Goal: Check status: Check status

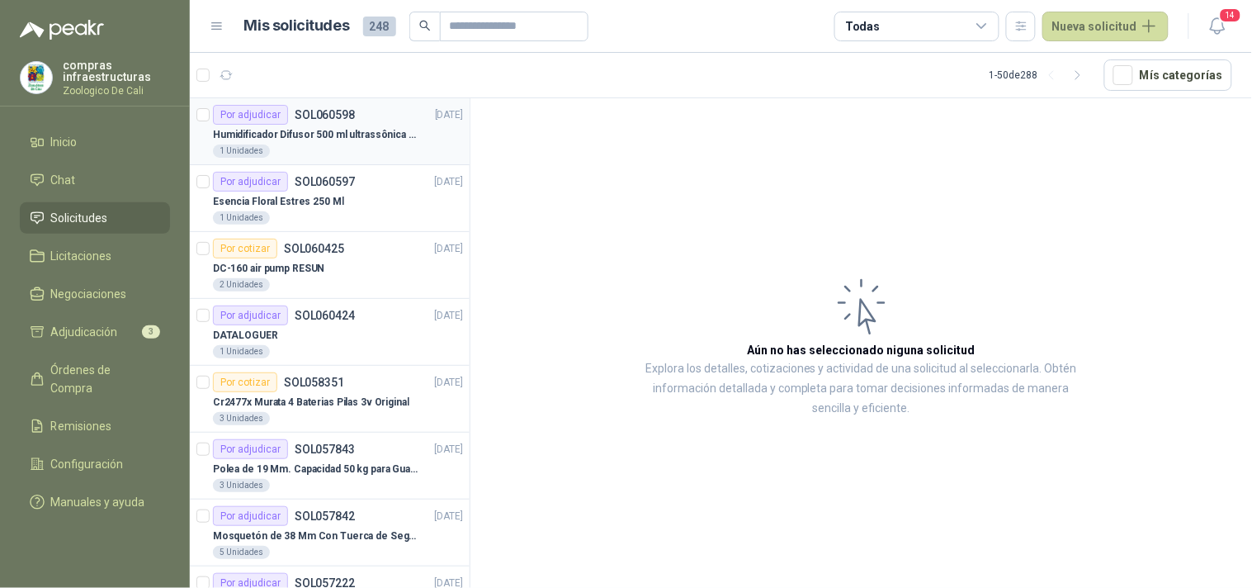
click at [342, 138] on p "Humidificador Difusor 500 ml ultrassônica Residencial Ultrassônico 500ml con vo…" at bounding box center [315, 135] width 205 height 16
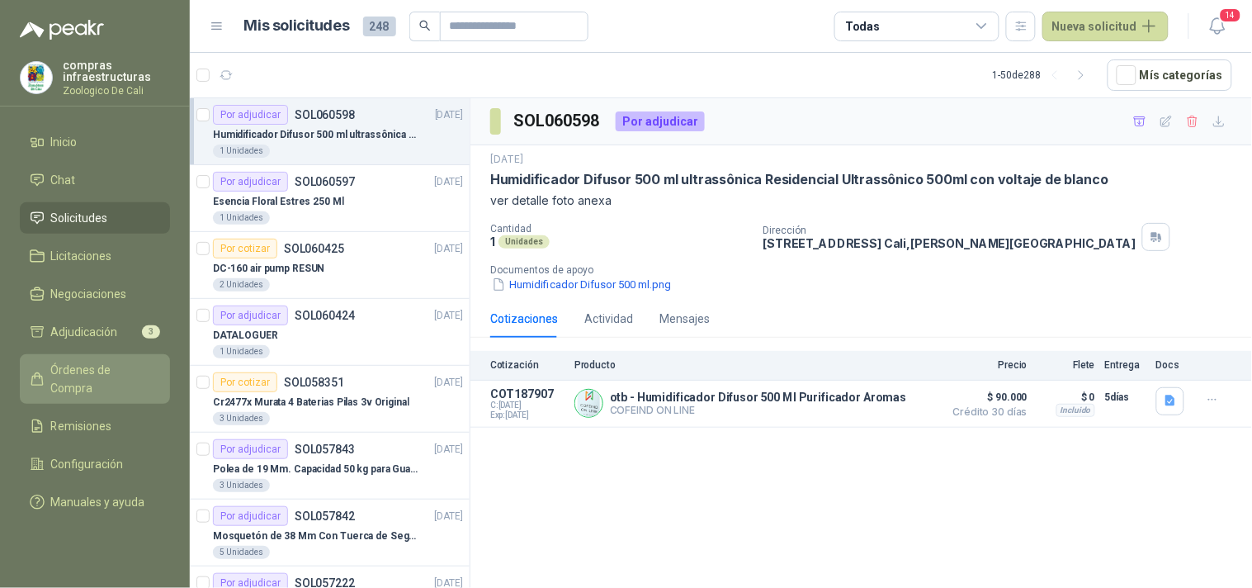
click at [96, 368] on span "Órdenes de Compra" at bounding box center [102, 379] width 103 height 36
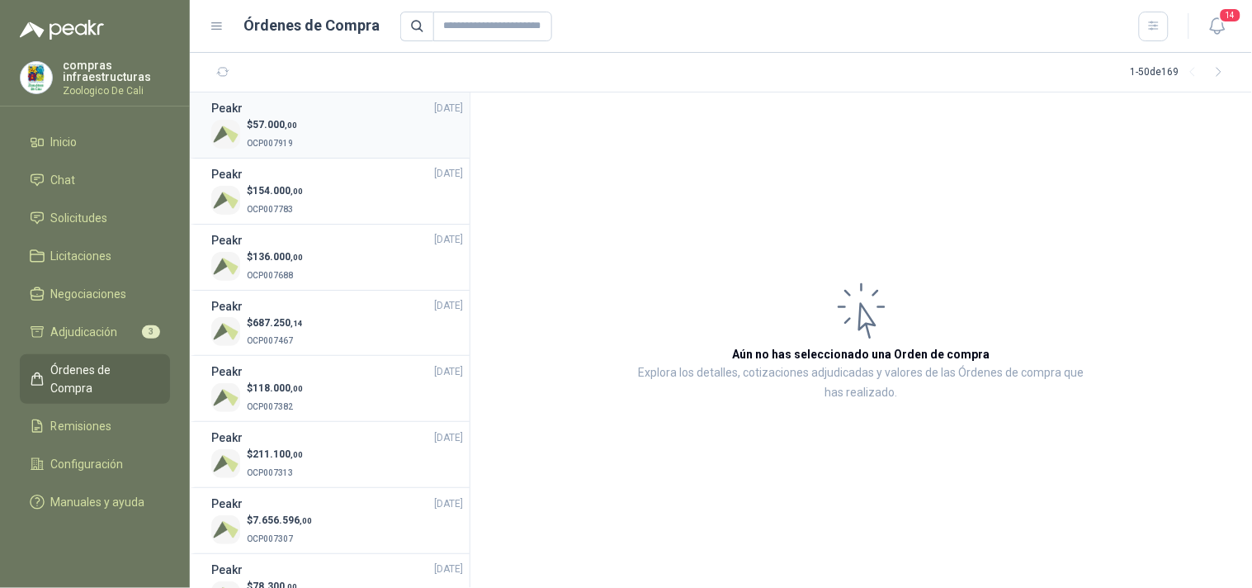
click at [293, 102] on div "Peakr 07/10/25" at bounding box center [337, 108] width 252 height 18
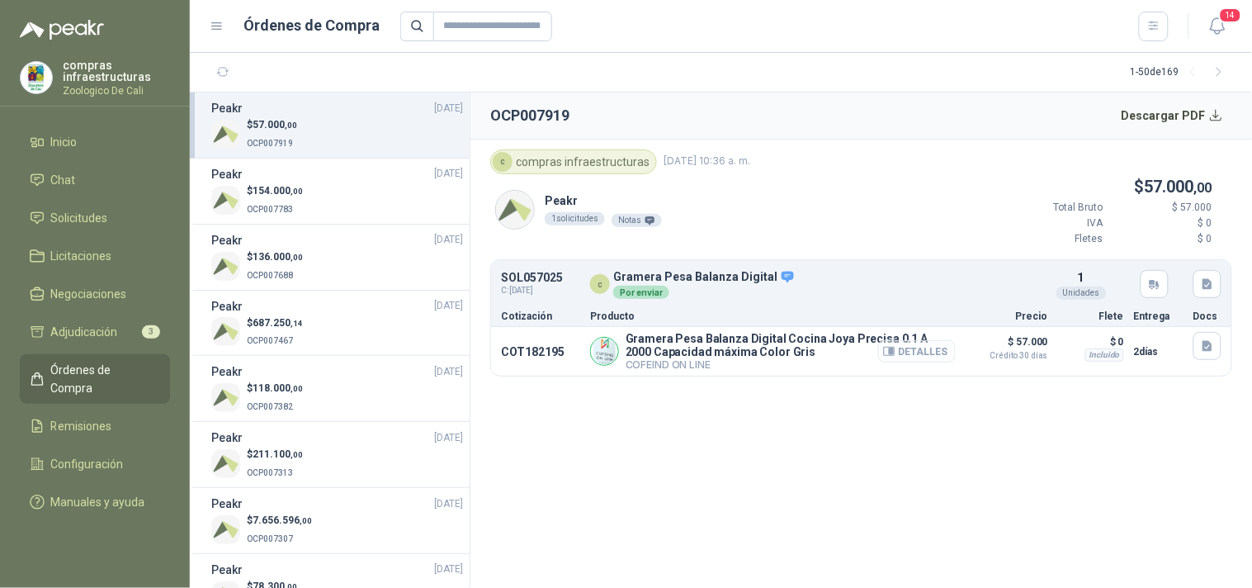
click at [921, 353] on button "Detalles" at bounding box center [917, 351] width 78 height 22
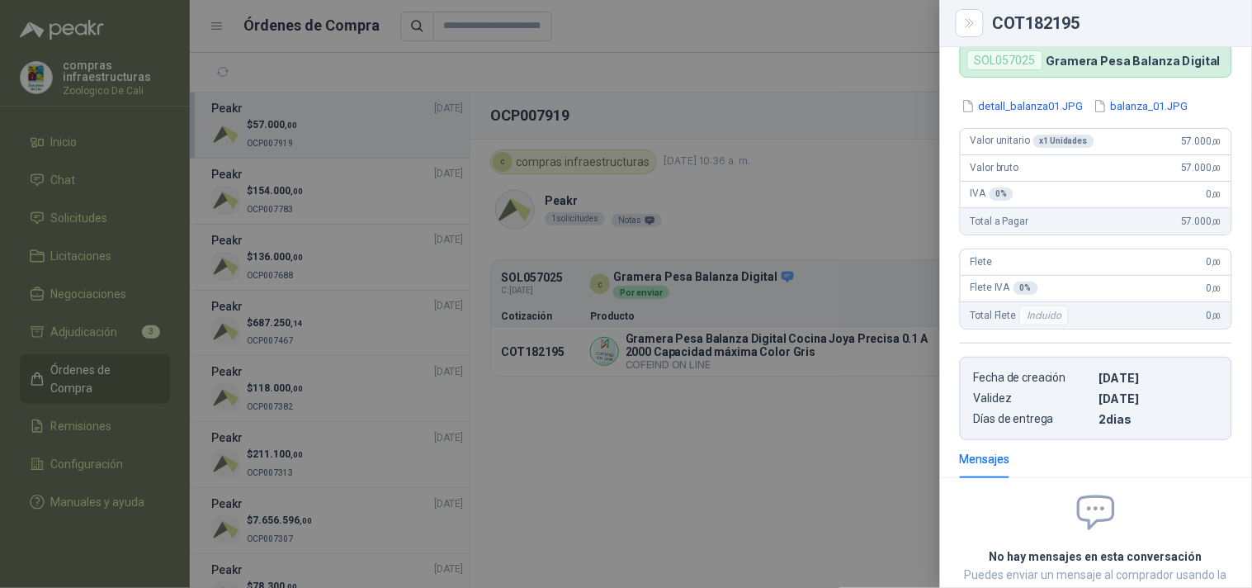
scroll to position [273, 0]
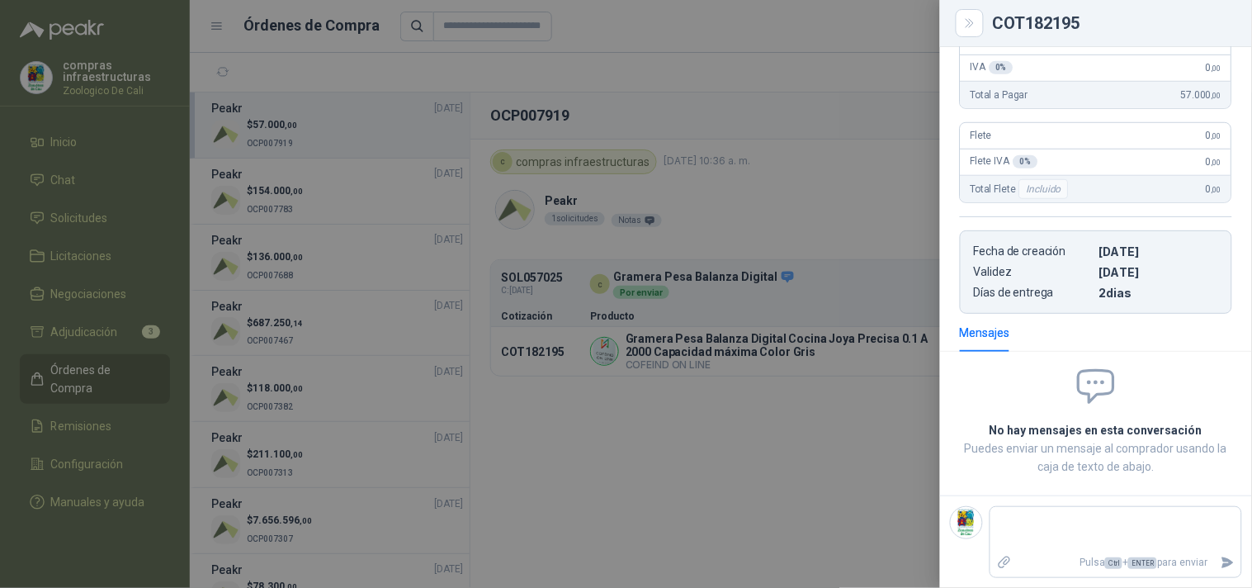
click at [904, 462] on div at bounding box center [626, 294] width 1252 height 588
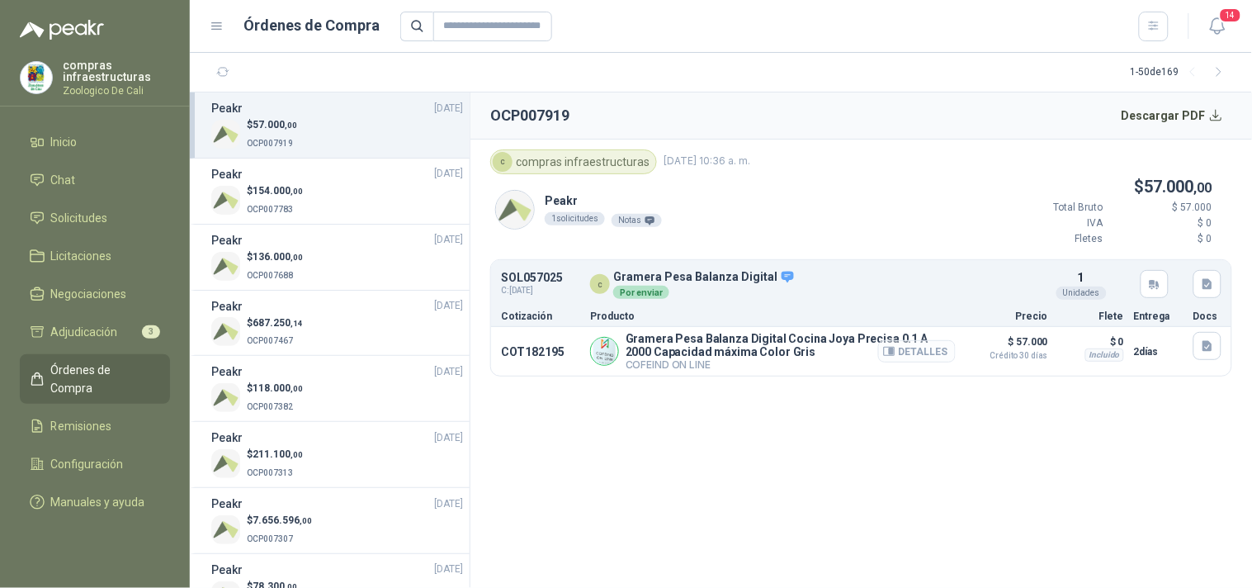
click at [894, 352] on icon "button" at bounding box center [892, 351] width 4 height 7
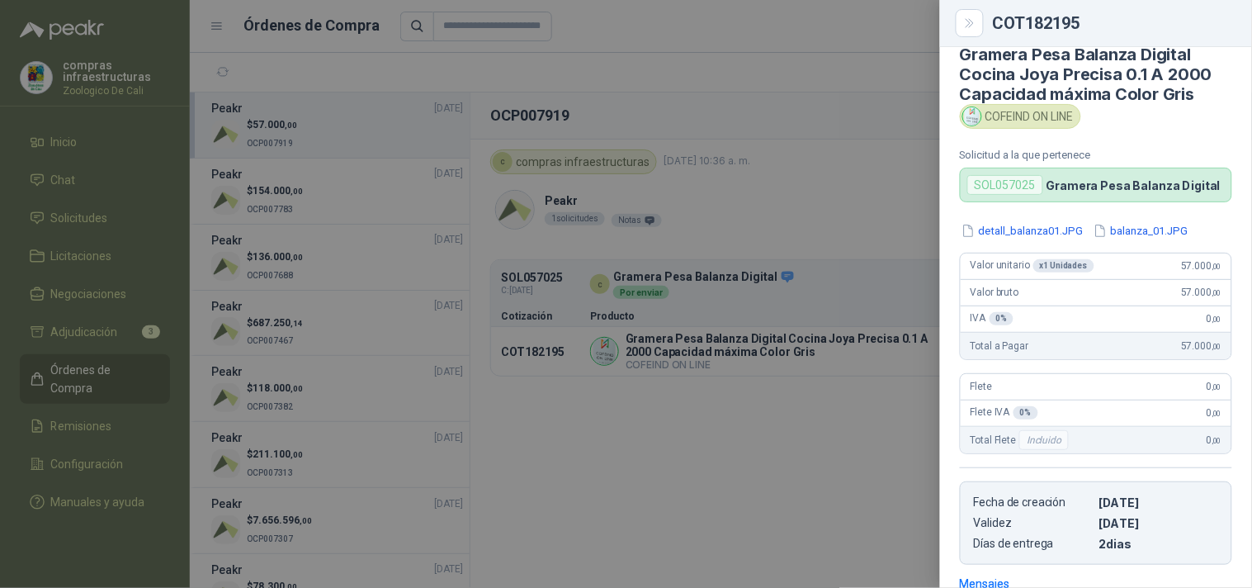
scroll to position [0, 0]
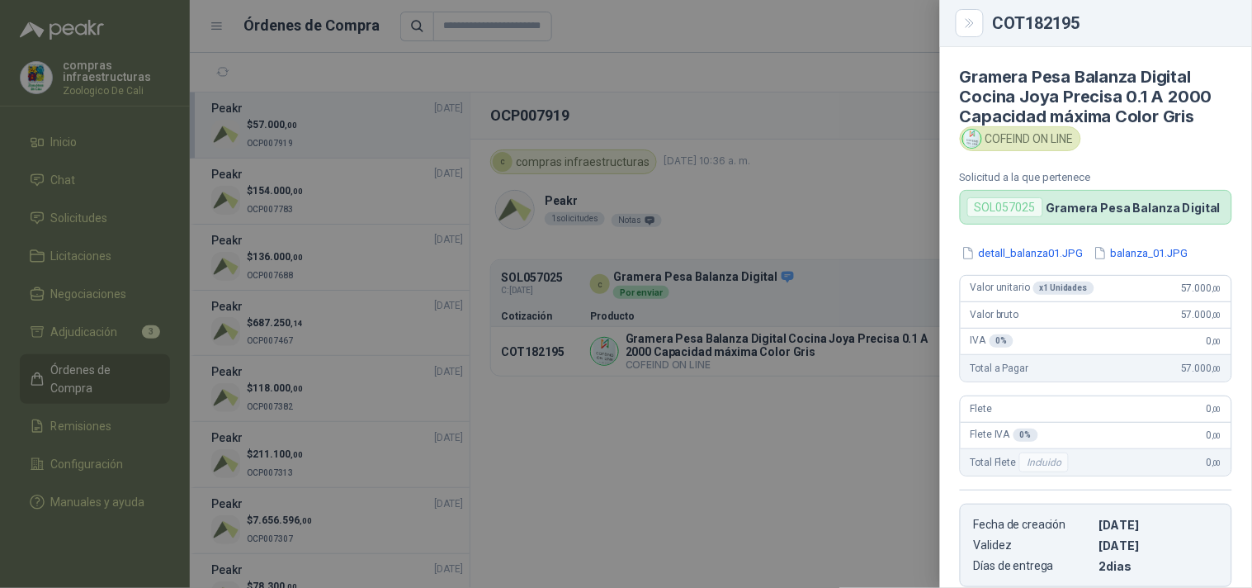
click at [1025, 208] on div "SOL057025" at bounding box center [1005, 207] width 76 height 20
click at [780, 352] on div at bounding box center [626, 294] width 1252 height 588
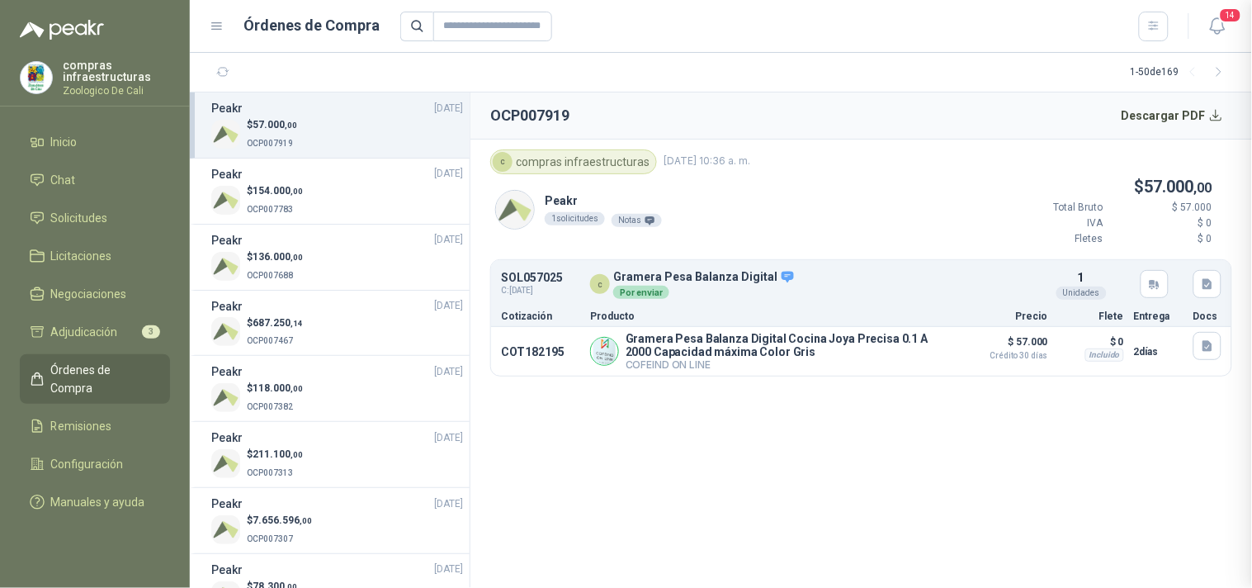
scroll to position [273, 0]
click at [531, 272] on p "SOL057025" at bounding box center [532, 278] width 62 height 12
click at [516, 311] on p "Cotización" at bounding box center [540, 316] width 79 height 10
click at [518, 283] on p "SOL057025" at bounding box center [532, 278] width 62 height 12
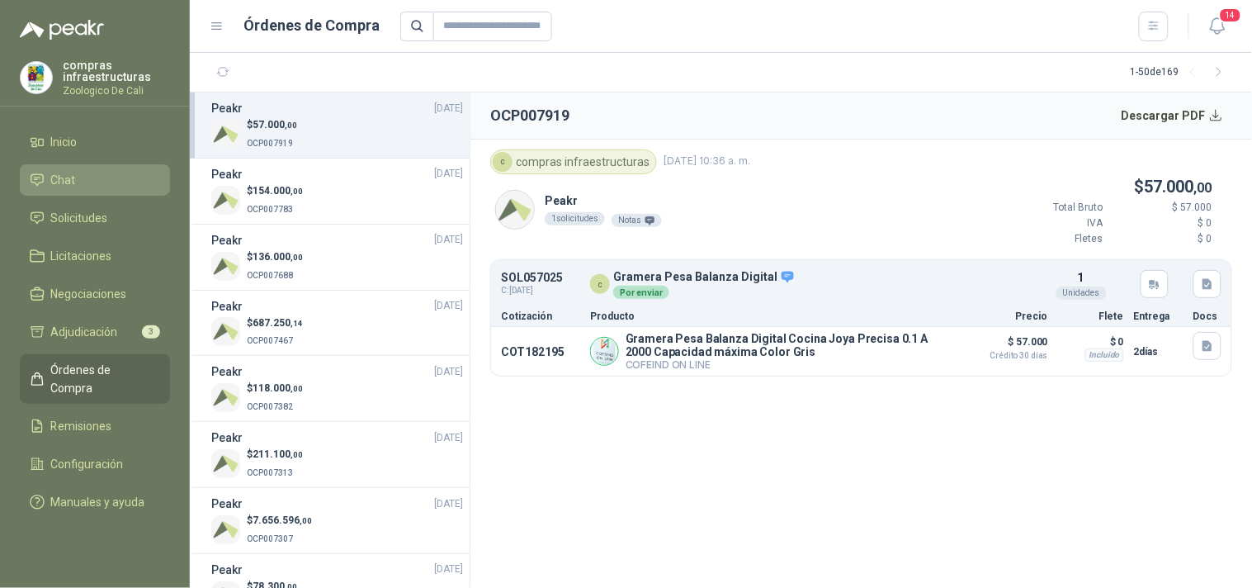
click at [70, 179] on span "Chat" at bounding box center [63, 180] width 25 height 18
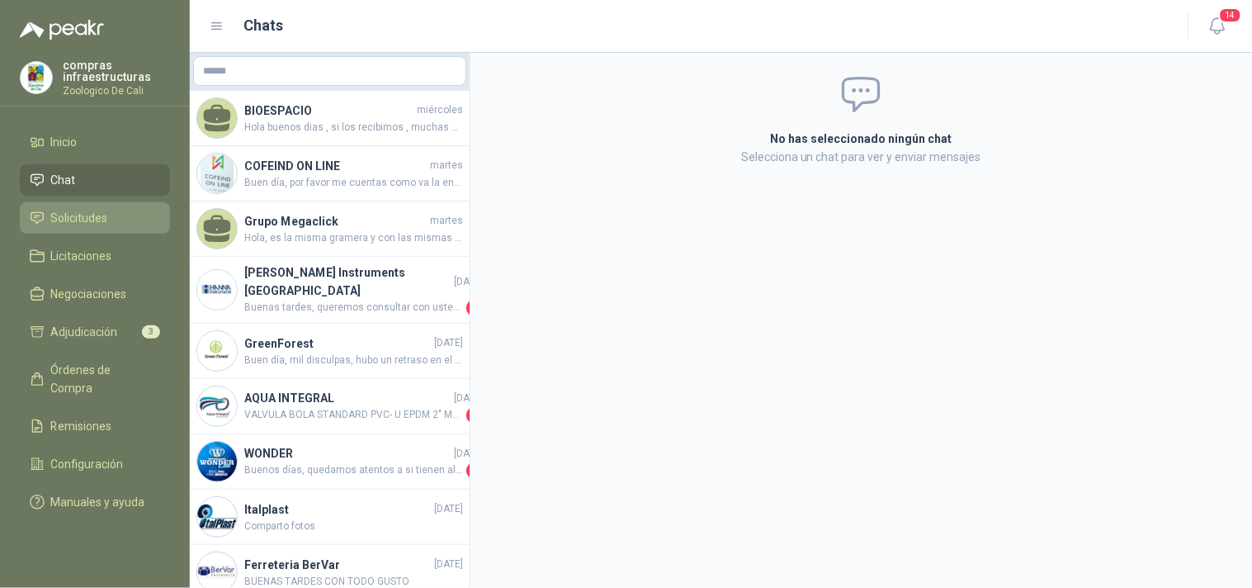
click at [83, 217] on span "Solicitudes" at bounding box center [79, 218] width 57 height 18
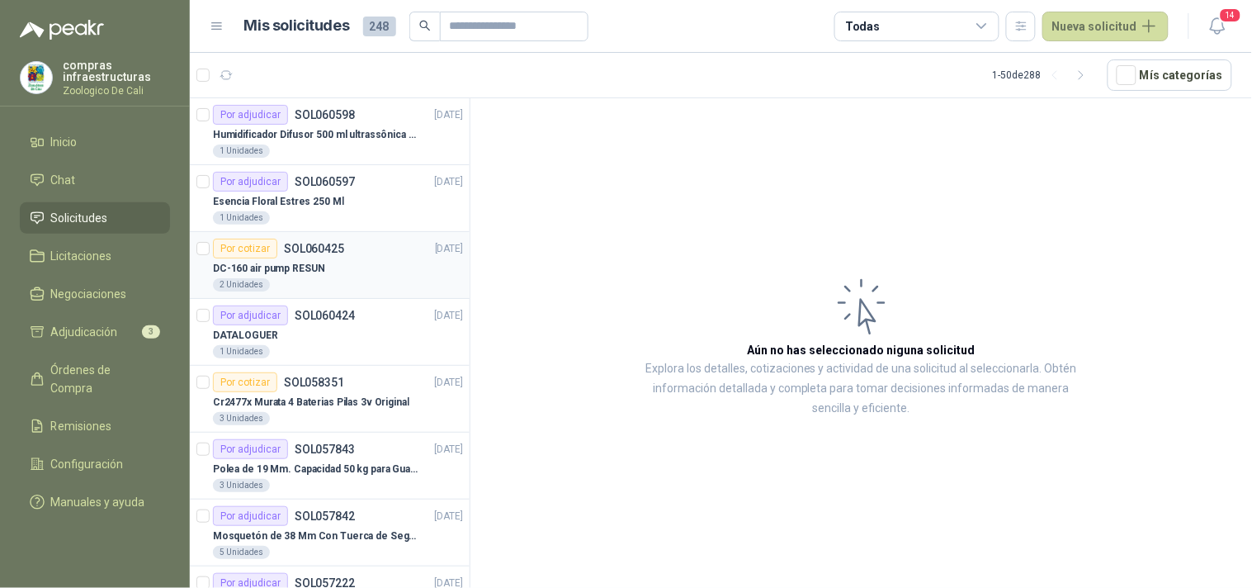
click at [343, 281] on div "2 Unidades" at bounding box center [338, 284] width 250 height 13
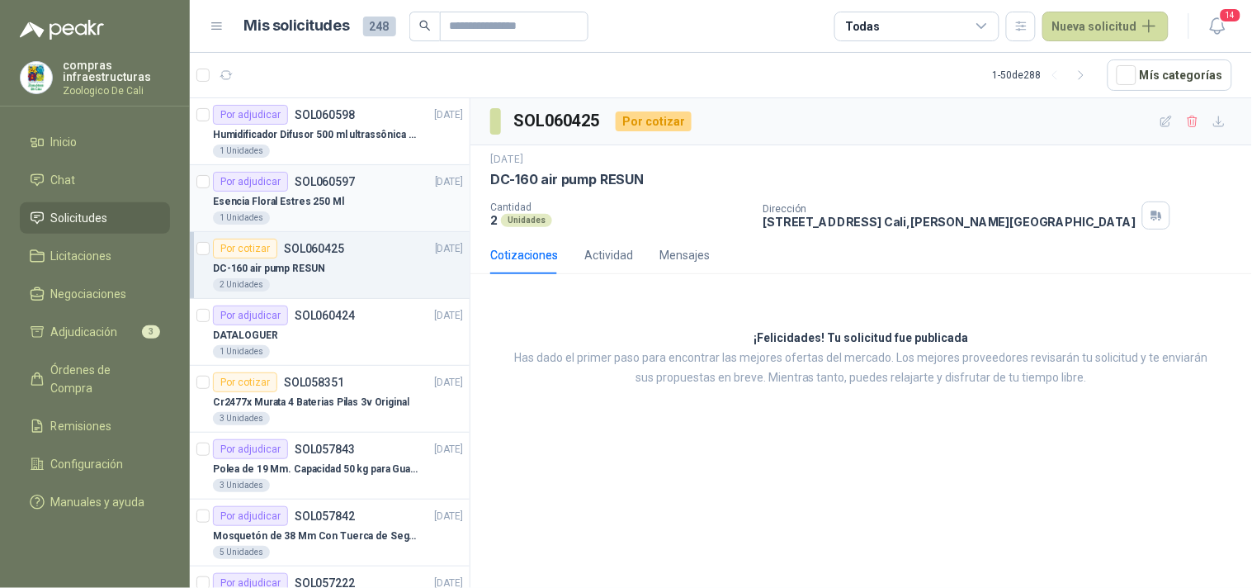
click at [335, 219] on div "1 Unidades" at bounding box center [338, 217] width 250 height 13
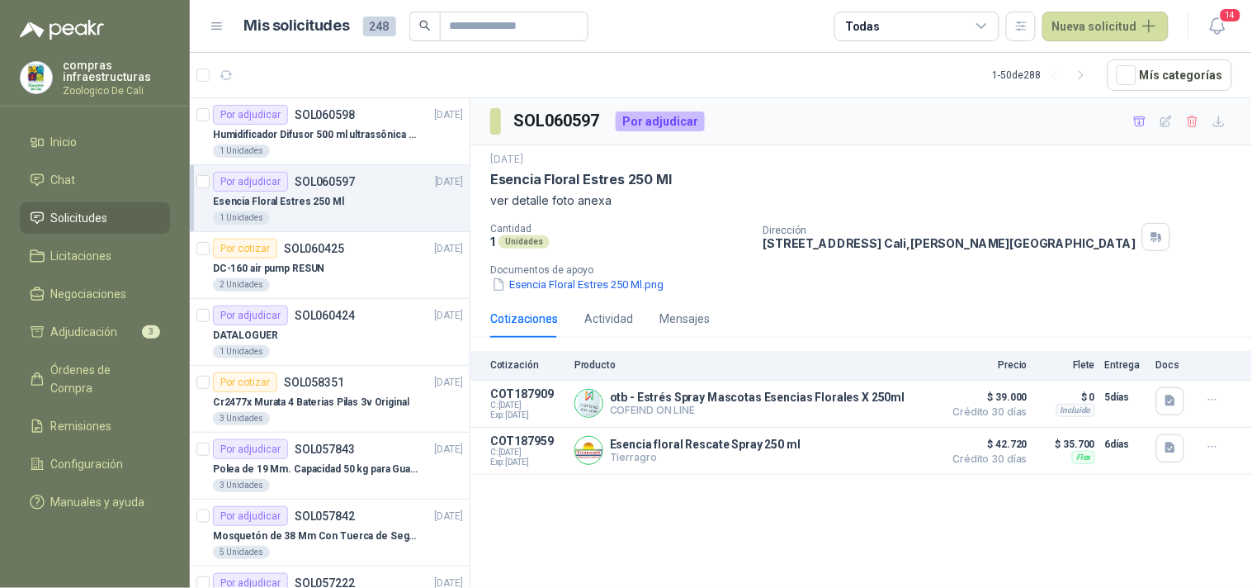
click at [336, 201] on div "Esencia Floral Estres 250 Ml" at bounding box center [338, 201] width 250 height 20
click at [345, 212] on div "1 Unidades" at bounding box center [338, 217] width 250 height 13
click at [342, 153] on div "1 Unidades" at bounding box center [338, 150] width 250 height 13
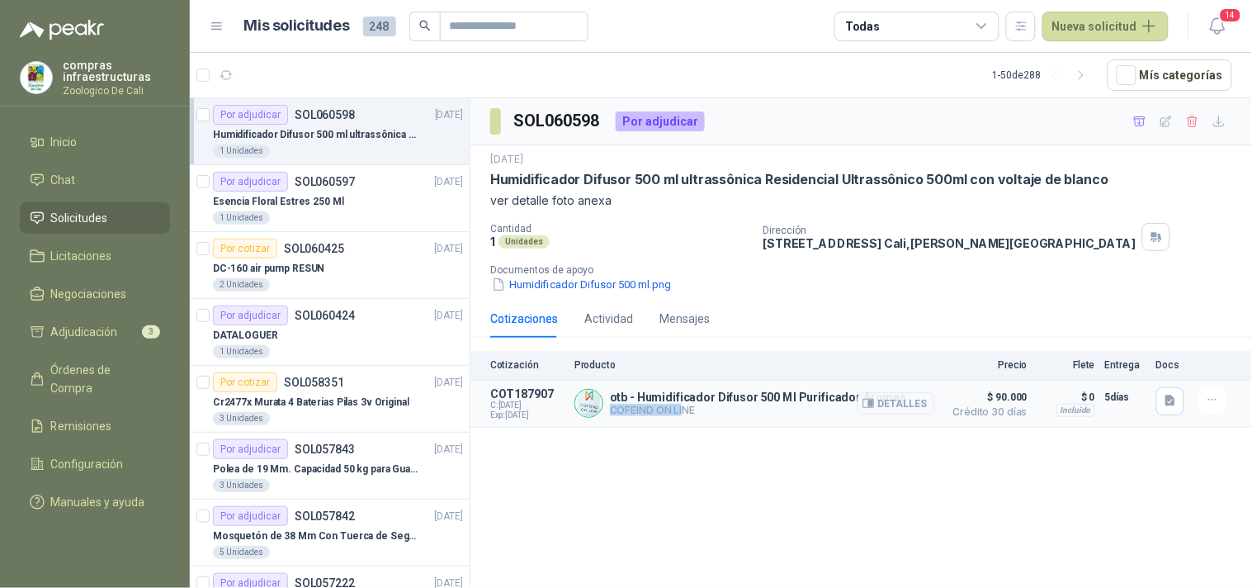
drag, startPoint x: 645, startPoint y: 409, endPoint x: 608, endPoint y: 409, distance: 37.1
click at [608, 409] on div "otb - Humidificador Difusor 500 Ml Purificador Aromas COFEIND ON LINE Detalles" at bounding box center [754, 403] width 361 height 33
click at [997, 436] on div "SOL060598 Por adjudicar 8 oct, 2025 Humidificador Difusor 500 ml ultrassônica R…" at bounding box center [861, 345] width 782 height 495
click at [895, 402] on button "Detalles" at bounding box center [896, 403] width 78 height 22
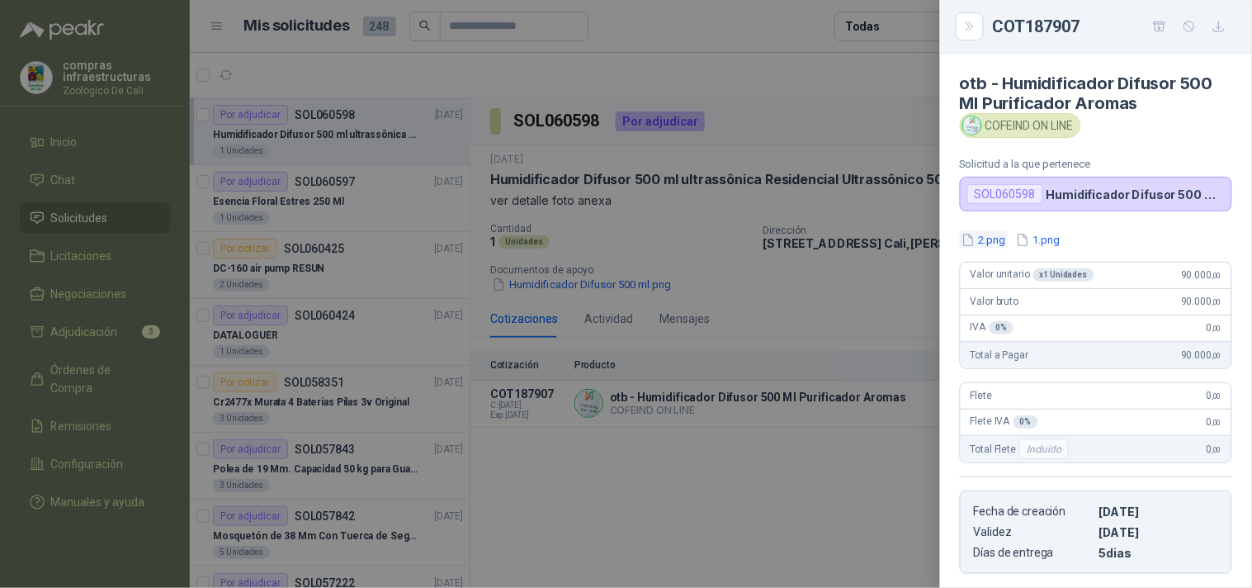
click at [999, 234] on button "2.png" at bounding box center [984, 239] width 48 height 17
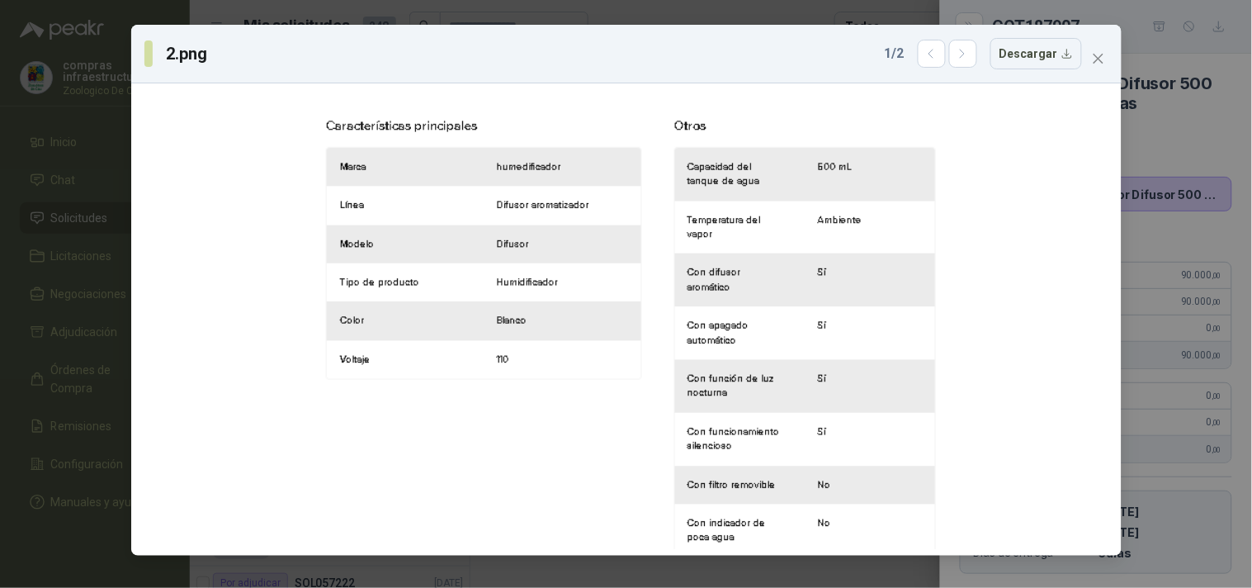
click at [1115, 64] on div "2.png 1 / 2 Descargar" at bounding box center [626, 54] width 990 height 59
click at [1100, 63] on icon "close" at bounding box center [1098, 58] width 13 height 13
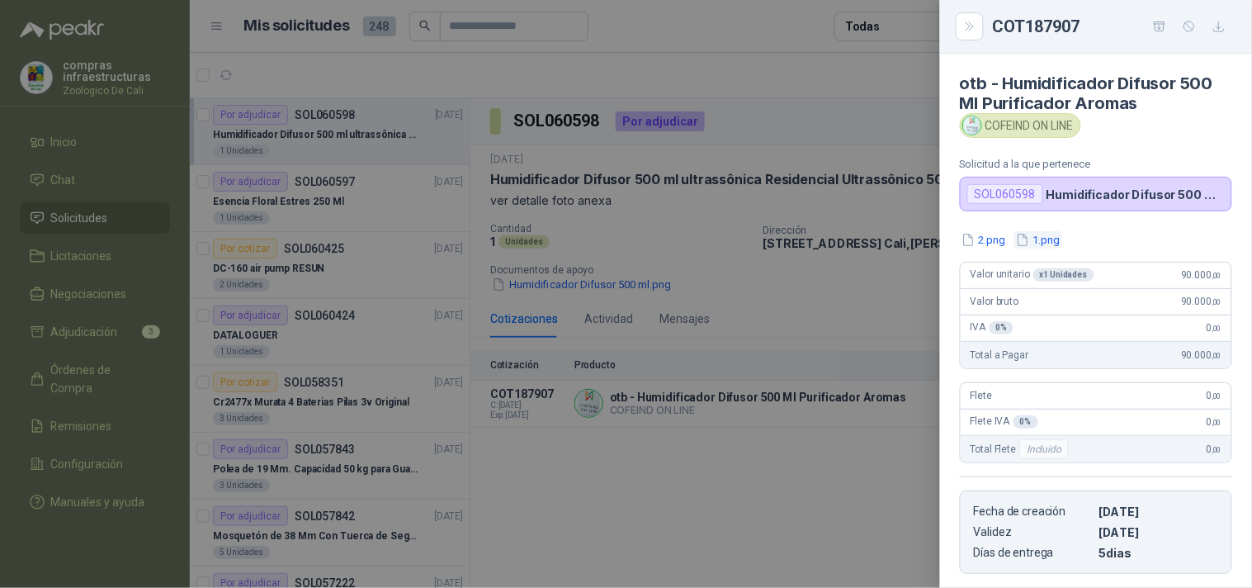
click at [1055, 238] on button "1.png" at bounding box center [1038, 239] width 48 height 17
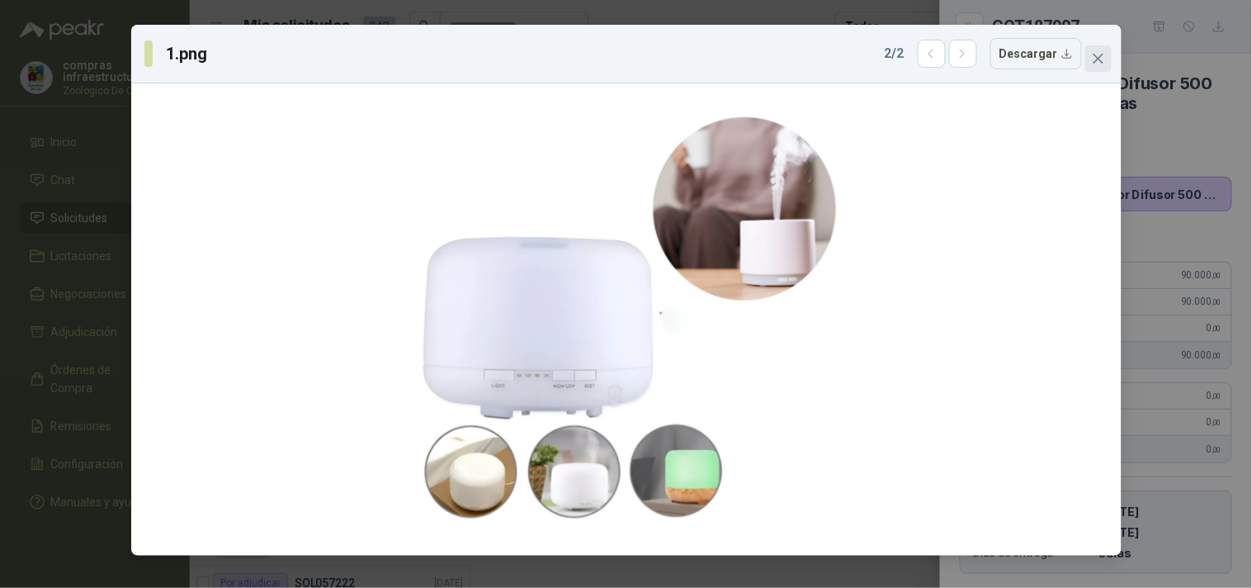
click at [1108, 67] on button "Close" at bounding box center [1098, 58] width 26 height 26
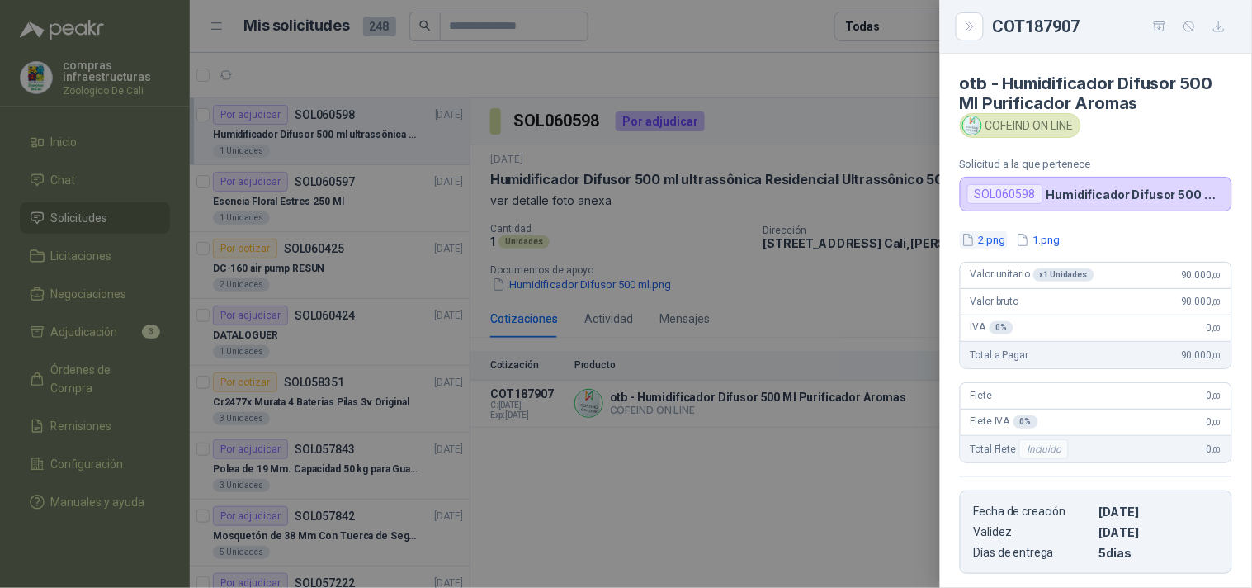
click at [987, 239] on button "2.png" at bounding box center [984, 239] width 48 height 17
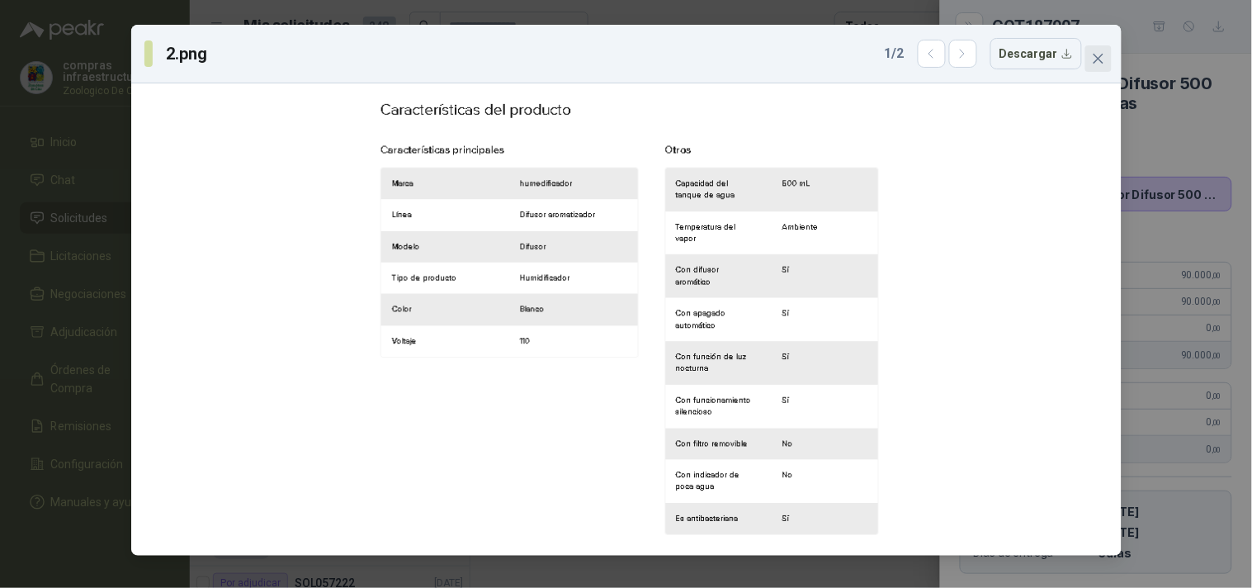
click at [1098, 58] on icon "close" at bounding box center [1098, 59] width 10 height 10
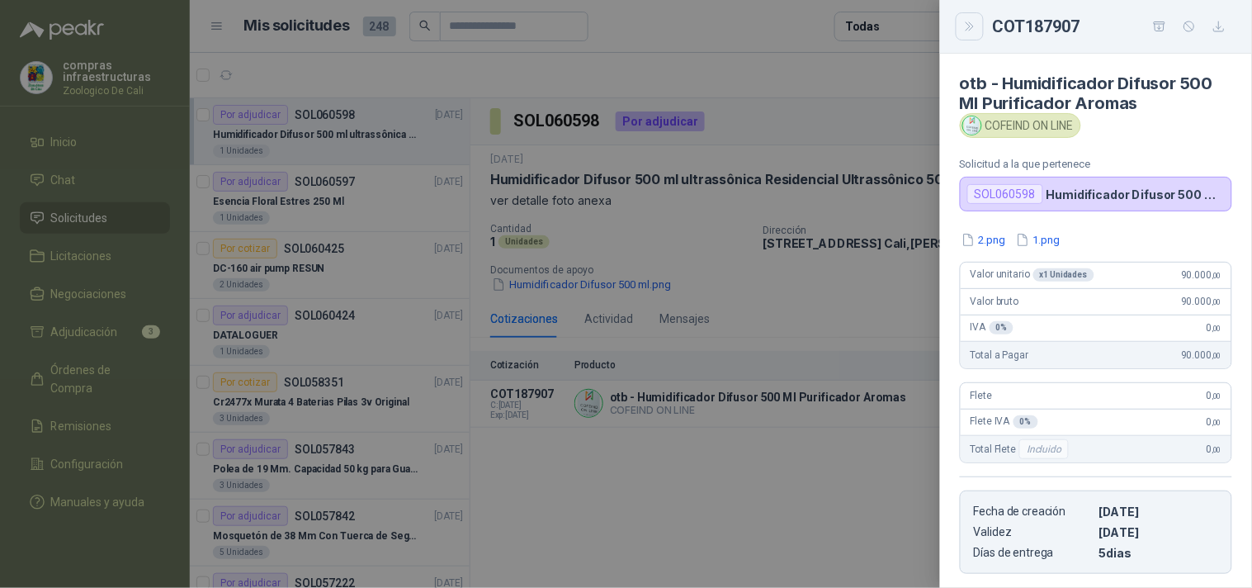
click at [970, 26] on icon "Close" at bounding box center [970, 27] width 14 height 14
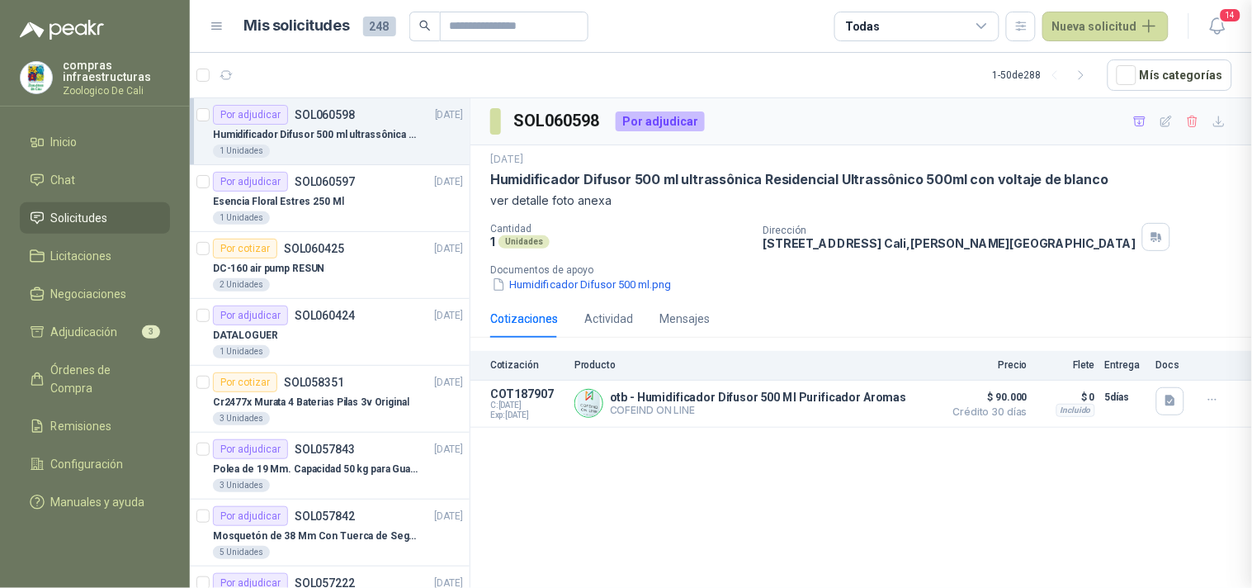
scroll to position [260, 0]
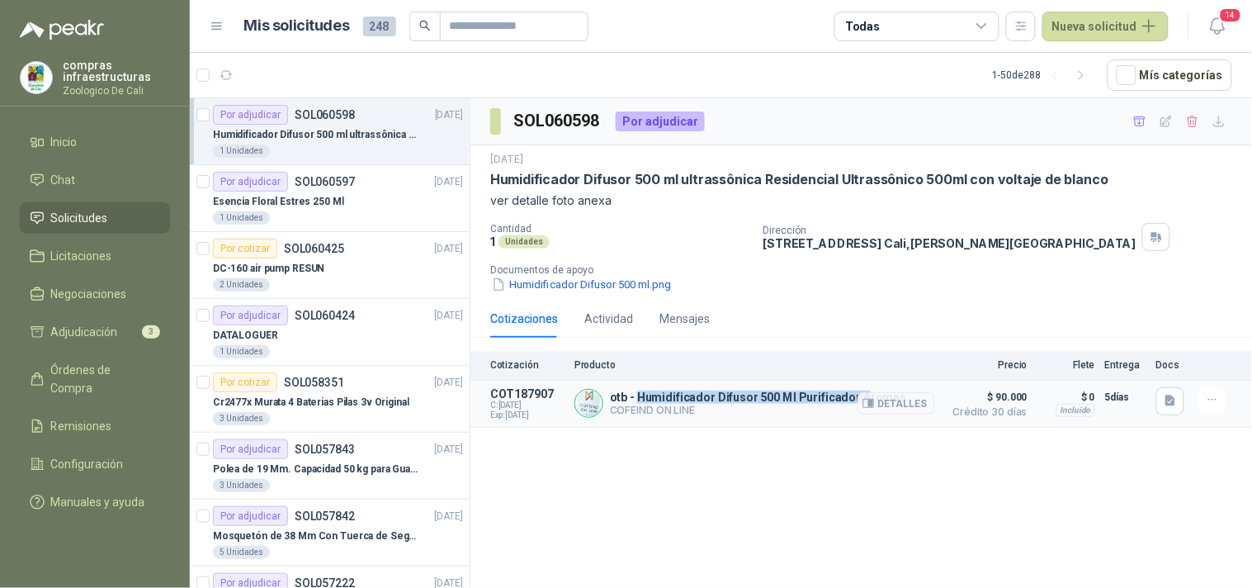
drag, startPoint x: 636, startPoint y: 398, endPoint x: 857, endPoint y: 380, distance: 221.0
click at [857, 380] on article "COT187907 C: 08/10/2025 Exp: 28/10/2025 otb - Humidificador Difusor 500 Ml Puri…" at bounding box center [861, 403] width 782 height 47
copy p "Humidificador Difusor 500 Ml Purificador A"
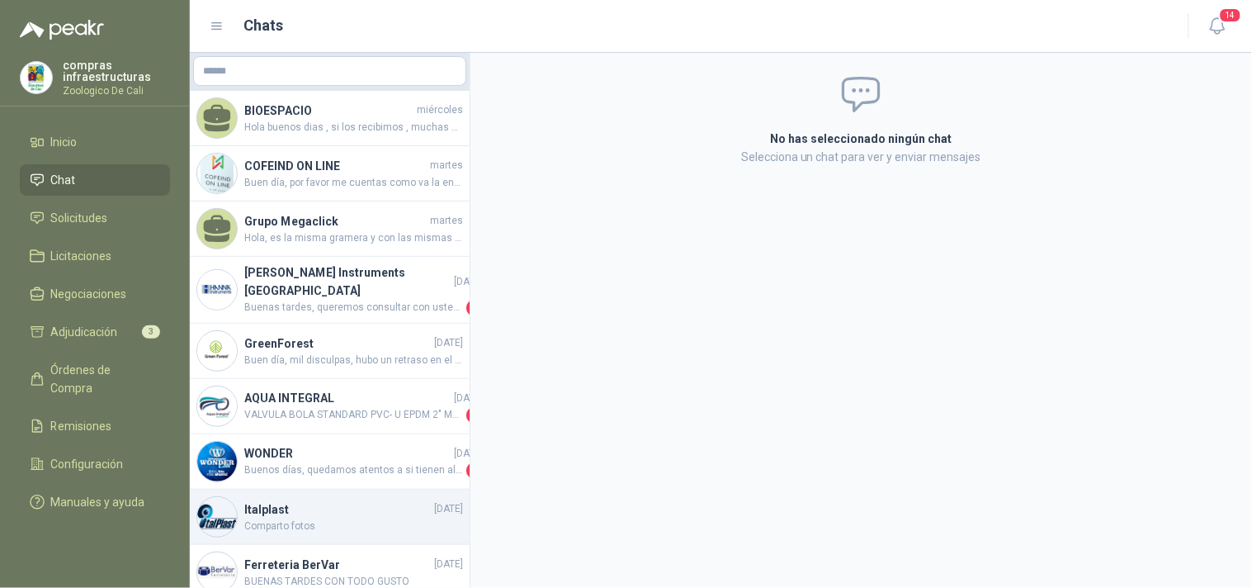
scroll to position [275, 0]
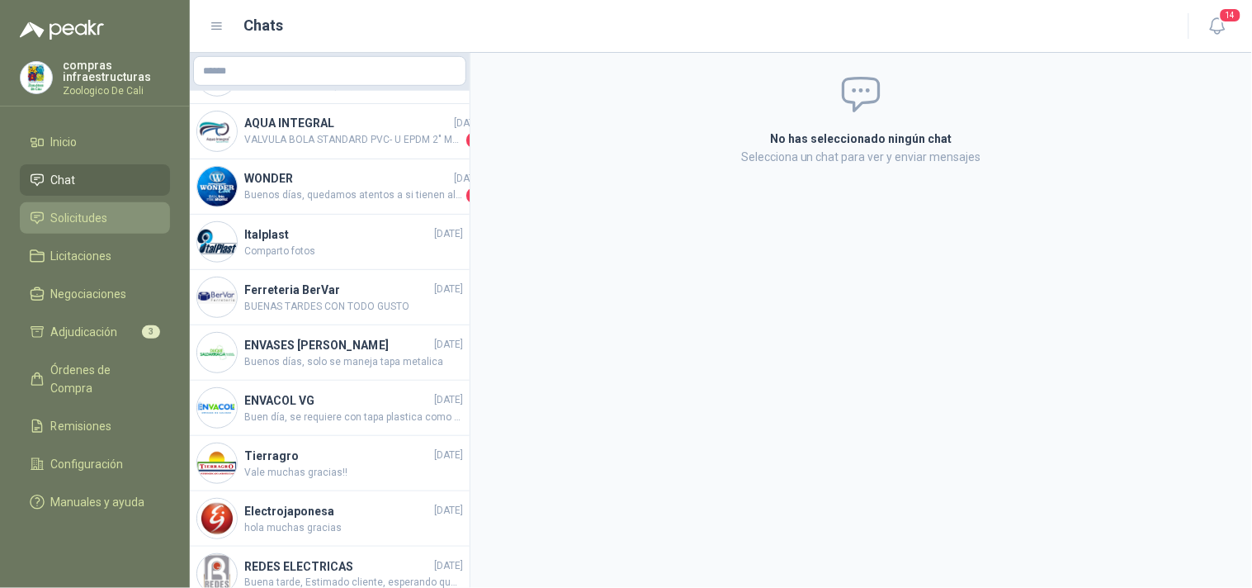
click at [86, 212] on span "Solicitudes" at bounding box center [79, 218] width 57 height 18
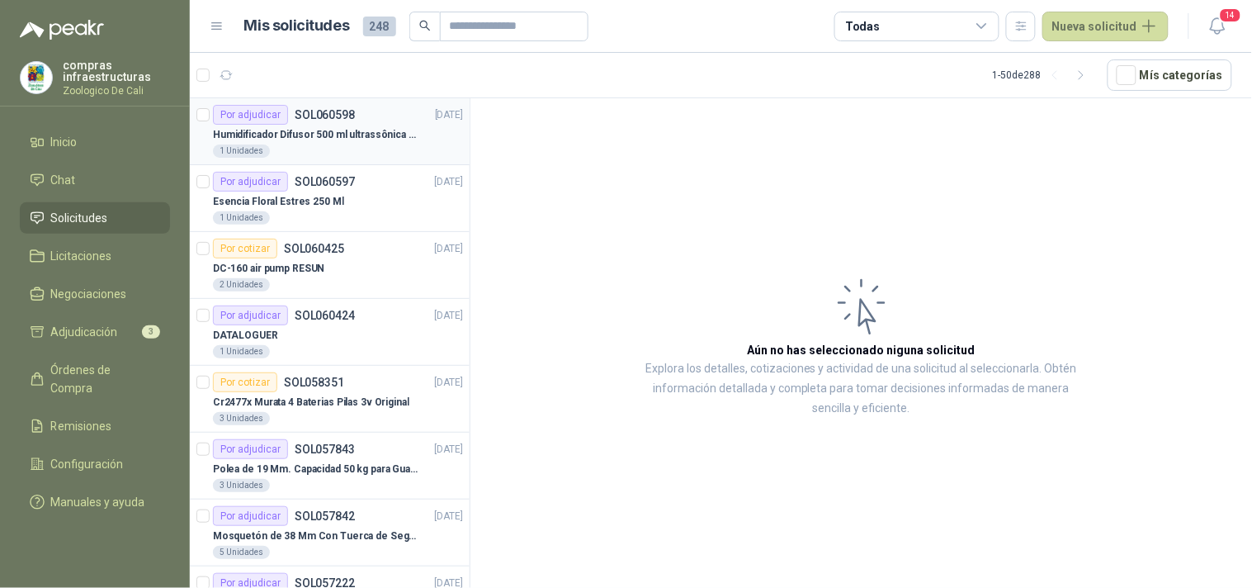
click at [292, 134] on p "Humidificador Difusor 500 ml ultrassônica Residencial Ultrassônico 500ml con vo…" at bounding box center [315, 135] width 205 height 16
